Goal: Transaction & Acquisition: Purchase product/service

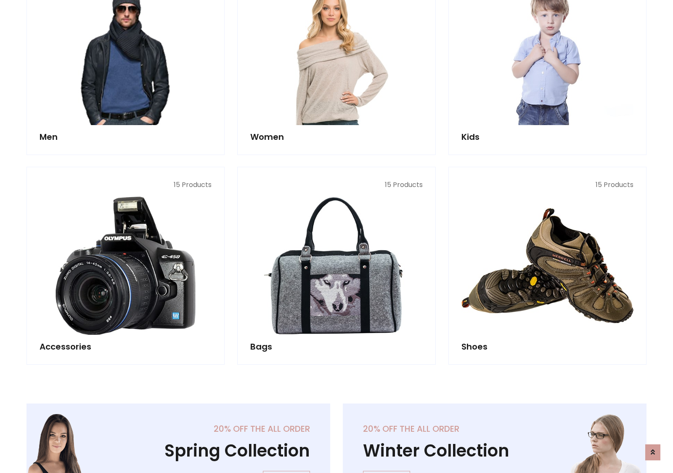
scroll to position [282, 0]
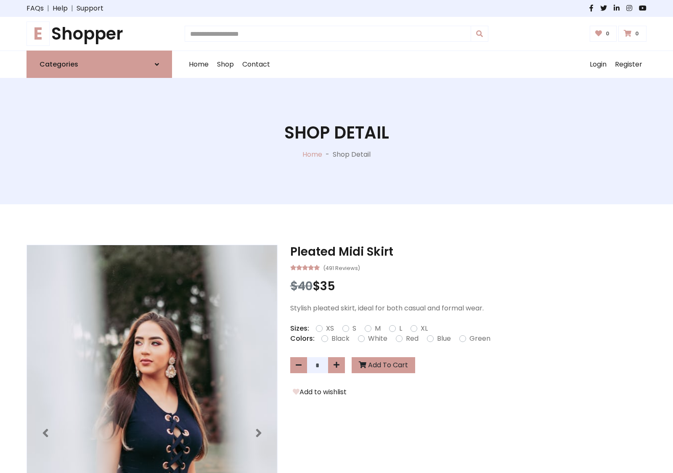
click at [99, 34] on h1 "E Shopper" at bounding box center [100, 34] width 146 height 20
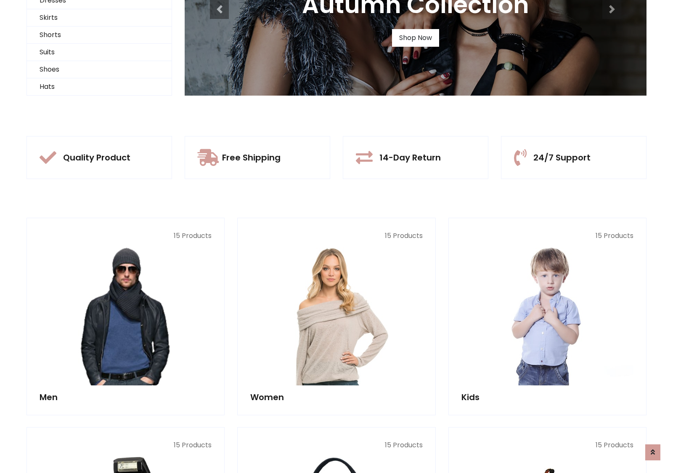
scroll to position [81, 0]
